Goal: Task Accomplishment & Management: Complete application form

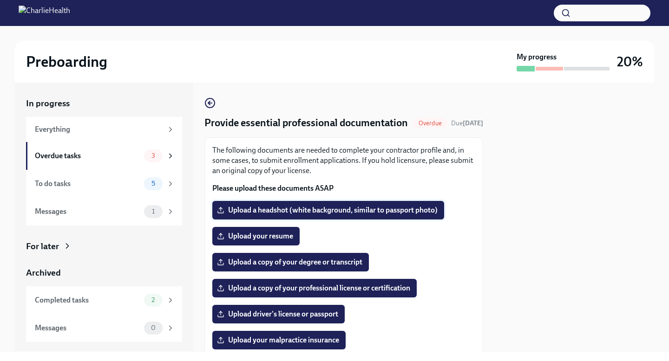
click at [317, 215] on span "Upload a headshot (white background, similar to passport photo)" at bounding box center [328, 210] width 219 height 9
click at [0, 0] on input "Upload a headshot (white background, similar to passport photo)" at bounding box center [0, 0] width 0 height 0
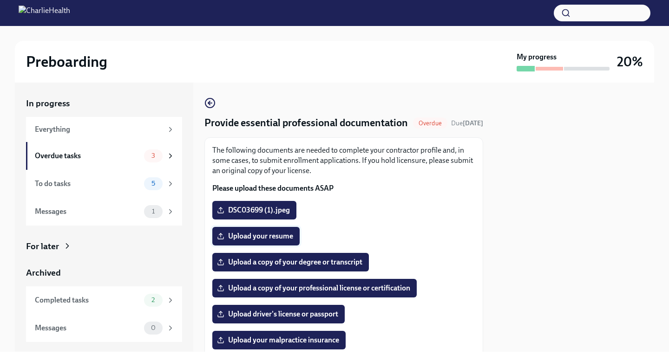
click at [277, 241] on span "Upload your resume" at bounding box center [256, 236] width 74 height 9
click at [0, 0] on input "Upload your resume" at bounding box center [0, 0] width 0 height 0
click at [278, 241] on span "Upload your resume" at bounding box center [256, 236] width 74 height 9
click at [0, 0] on input "Upload your resume" at bounding box center [0, 0] width 0 height 0
click at [247, 241] on span "Upload your resume" at bounding box center [256, 236] width 74 height 9
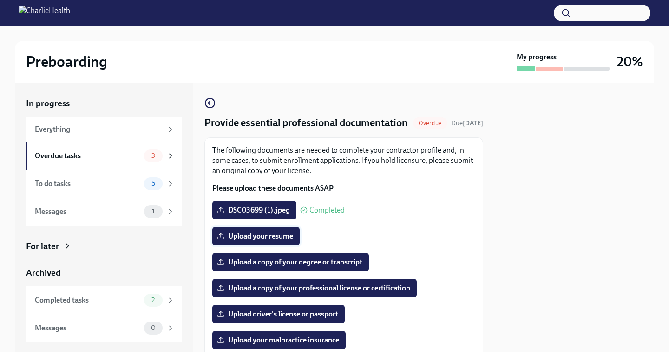
click at [0, 0] on input "Upload your resume" at bounding box center [0, 0] width 0 height 0
click at [317, 267] on span "Upload a copy of your degree or transcript" at bounding box center [291, 262] width 144 height 9
click at [0, 0] on input "Upload a copy of your degree or transcript" at bounding box center [0, 0] width 0 height 0
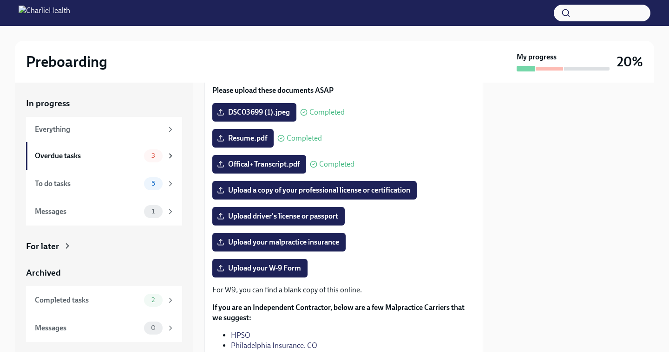
scroll to position [99, 0]
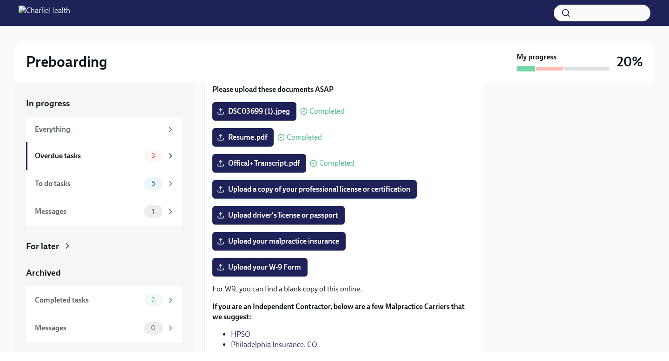
click at [289, 194] on span "Upload a copy of your professional license or certification" at bounding box center [314, 189] width 191 height 9
click at [0, 0] on input "Upload a copy of your professional license or certification" at bounding box center [0, 0] width 0 height 0
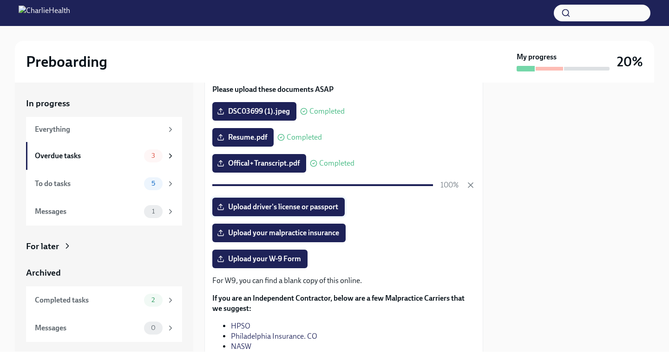
click at [320, 212] on span "Upload driver's license or passport" at bounding box center [278, 207] width 119 height 9
click at [0, 0] on input "Upload driver's license or passport" at bounding box center [0, 0] width 0 height 0
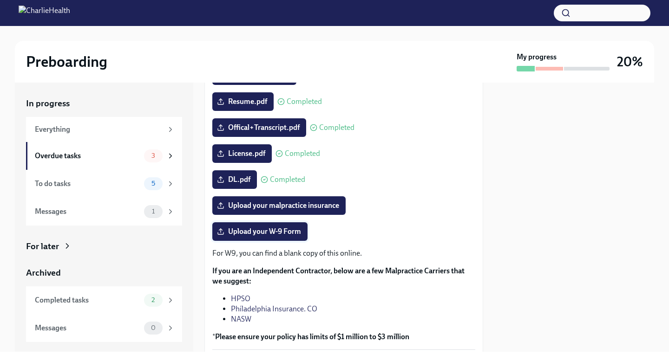
scroll to position [136, 0]
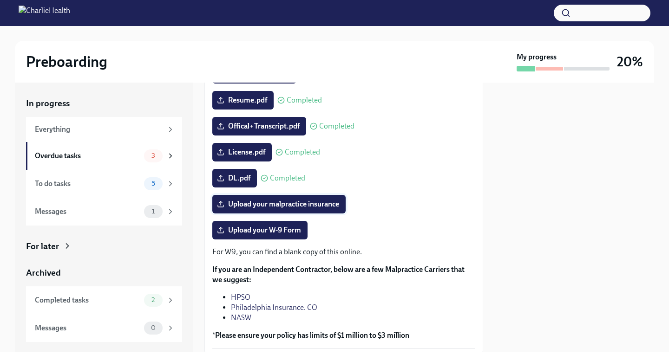
click at [316, 209] on span "Upload your malpractice insurance" at bounding box center [279, 204] width 120 height 9
click at [0, 0] on input "Upload your malpractice insurance" at bounding box center [0, 0] width 0 height 0
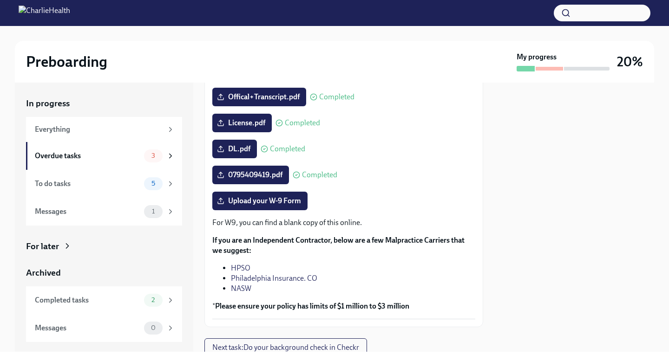
scroll to position [159, 0]
